Goal: Navigation & Orientation: Find specific page/section

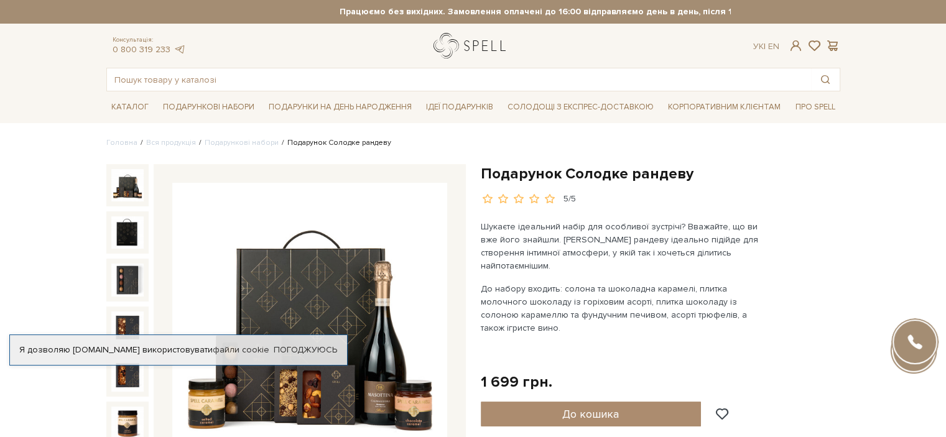
click at [460, 50] on link "logo" at bounding box center [473, 46] width 78 height 26
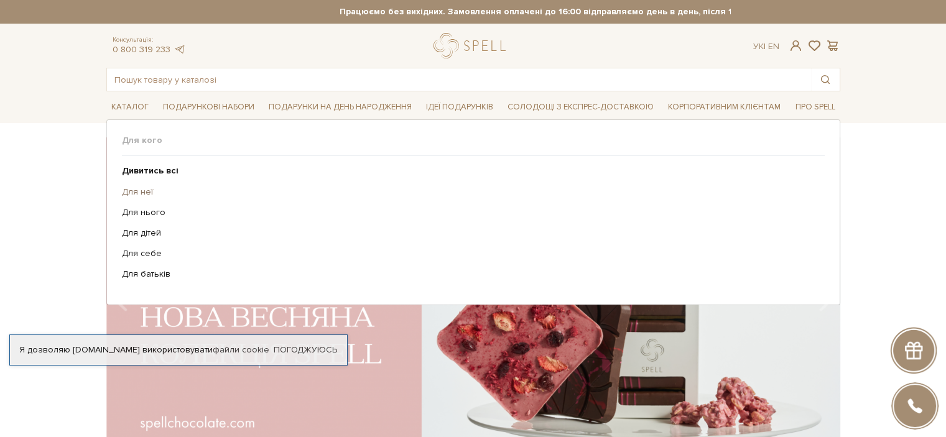
click at [131, 188] on link "Для неї" at bounding box center [469, 192] width 694 height 11
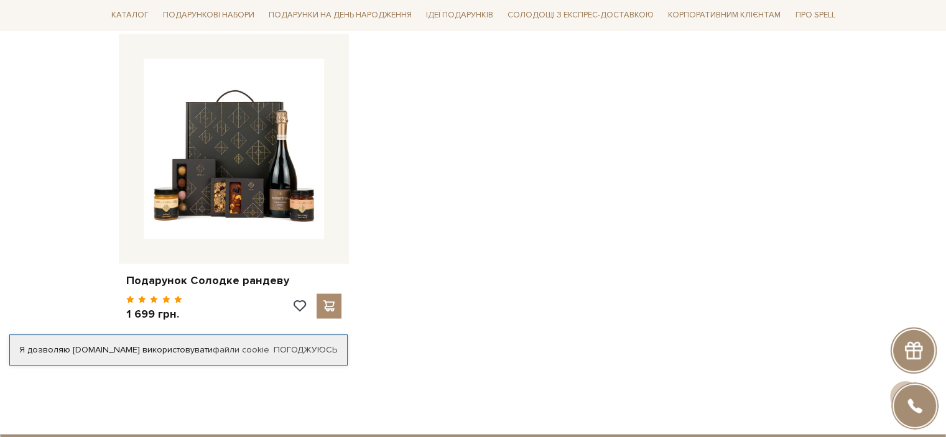
scroll to position [1990, 0]
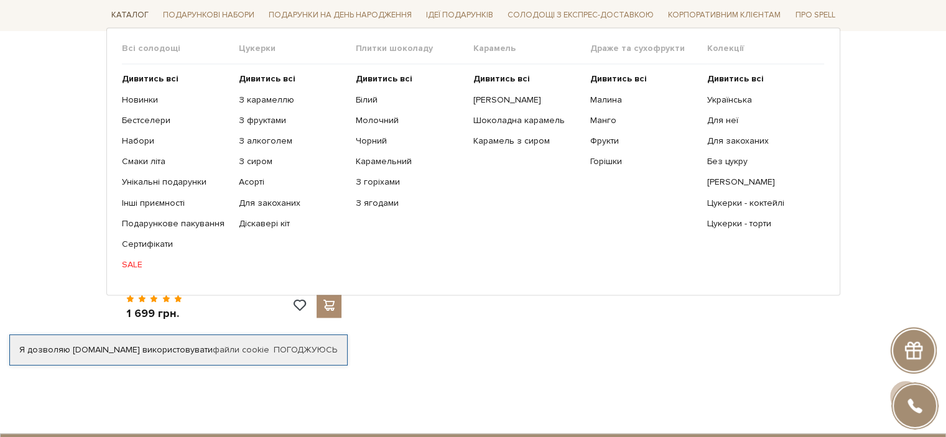
click at [122, 17] on span "Каталог" at bounding box center [129, 15] width 47 height 19
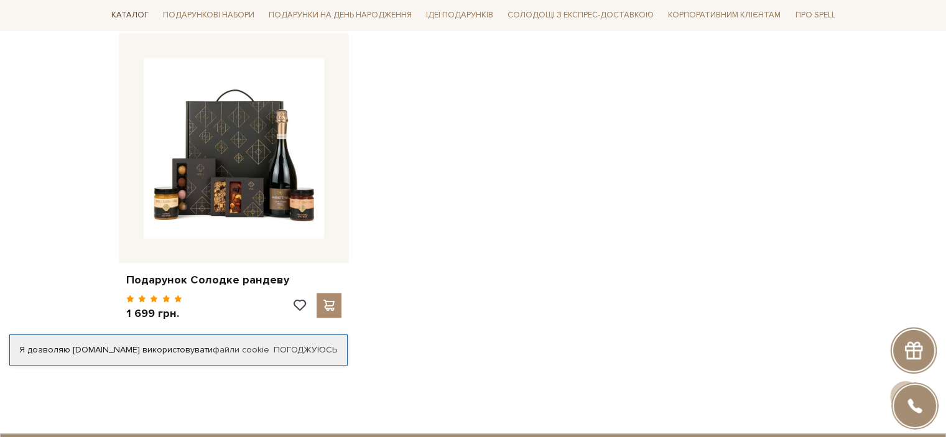
click at [126, 16] on span "Каталог" at bounding box center [129, 15] width 47 height 19
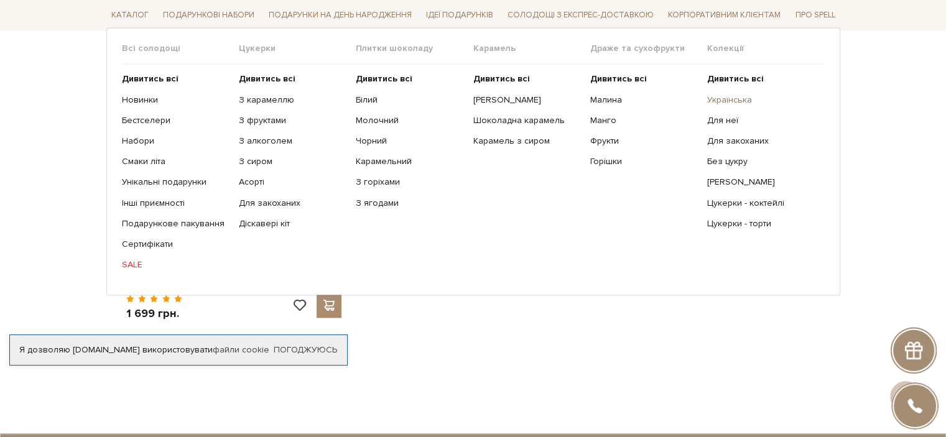
click at [736, 99] on link "Українська" at bounding box center [761, 100] width 108 height 11
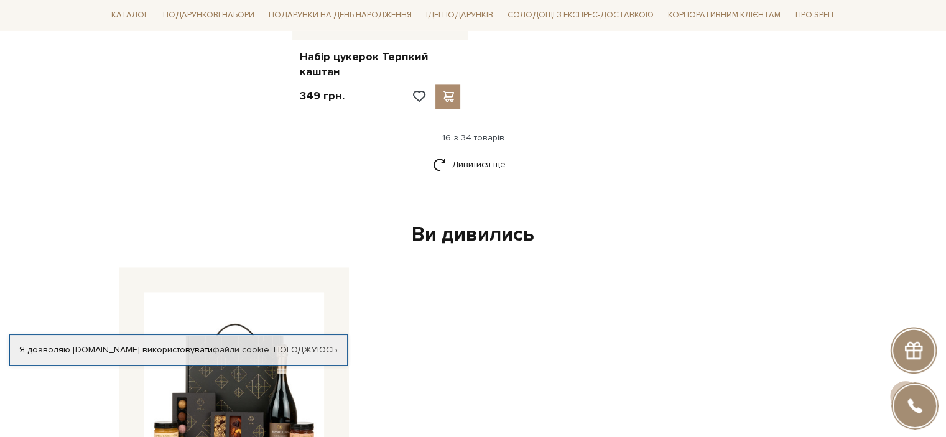
scroll to position [1742, 0]
